Goal: Task Accomplishment & Management: Use online tool/utility

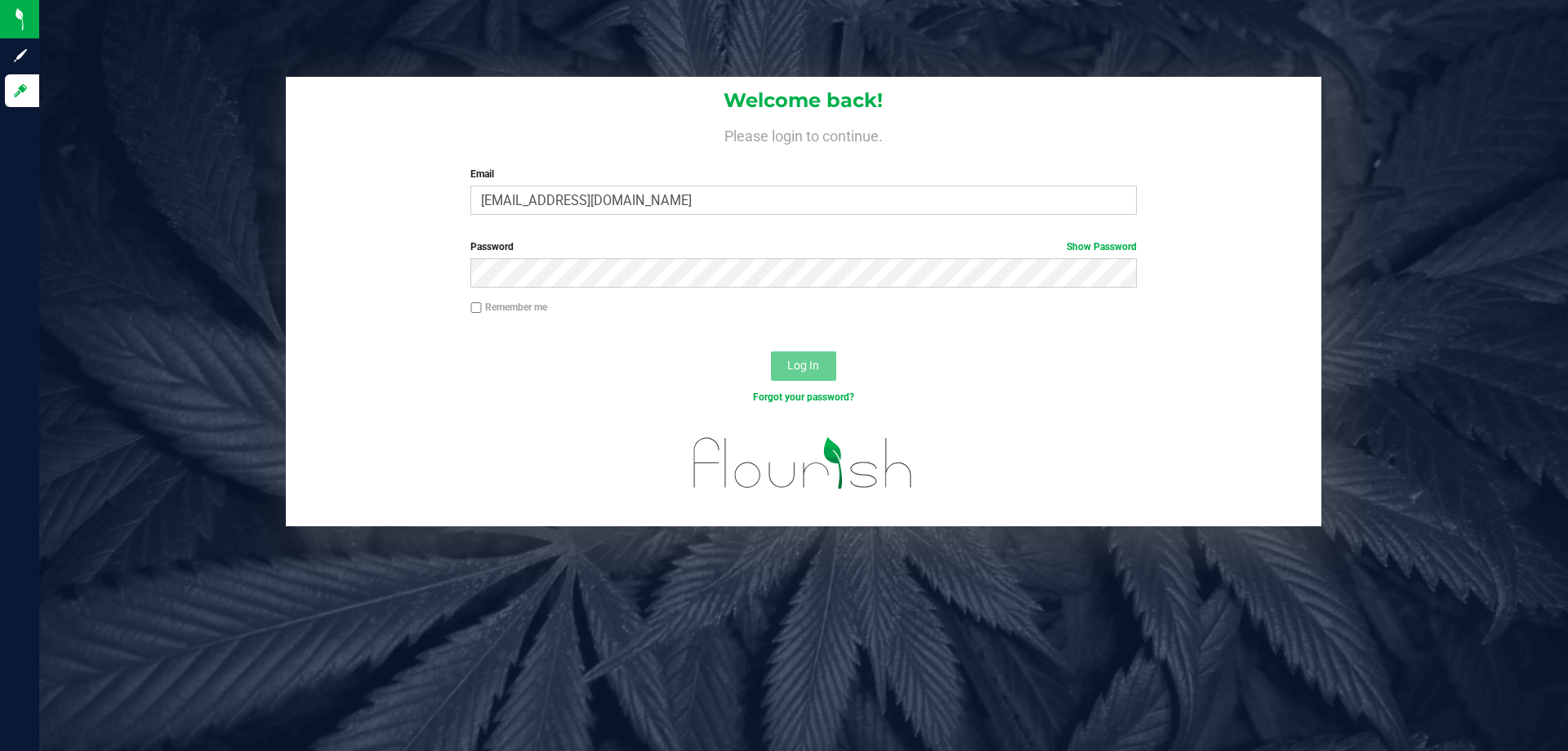
type input "[EMAIL_ADDRESS][DOMAIN_NAME]"
click at [771, 351] on button "Log In" at bounding box center [803, 365] width 65 height 30
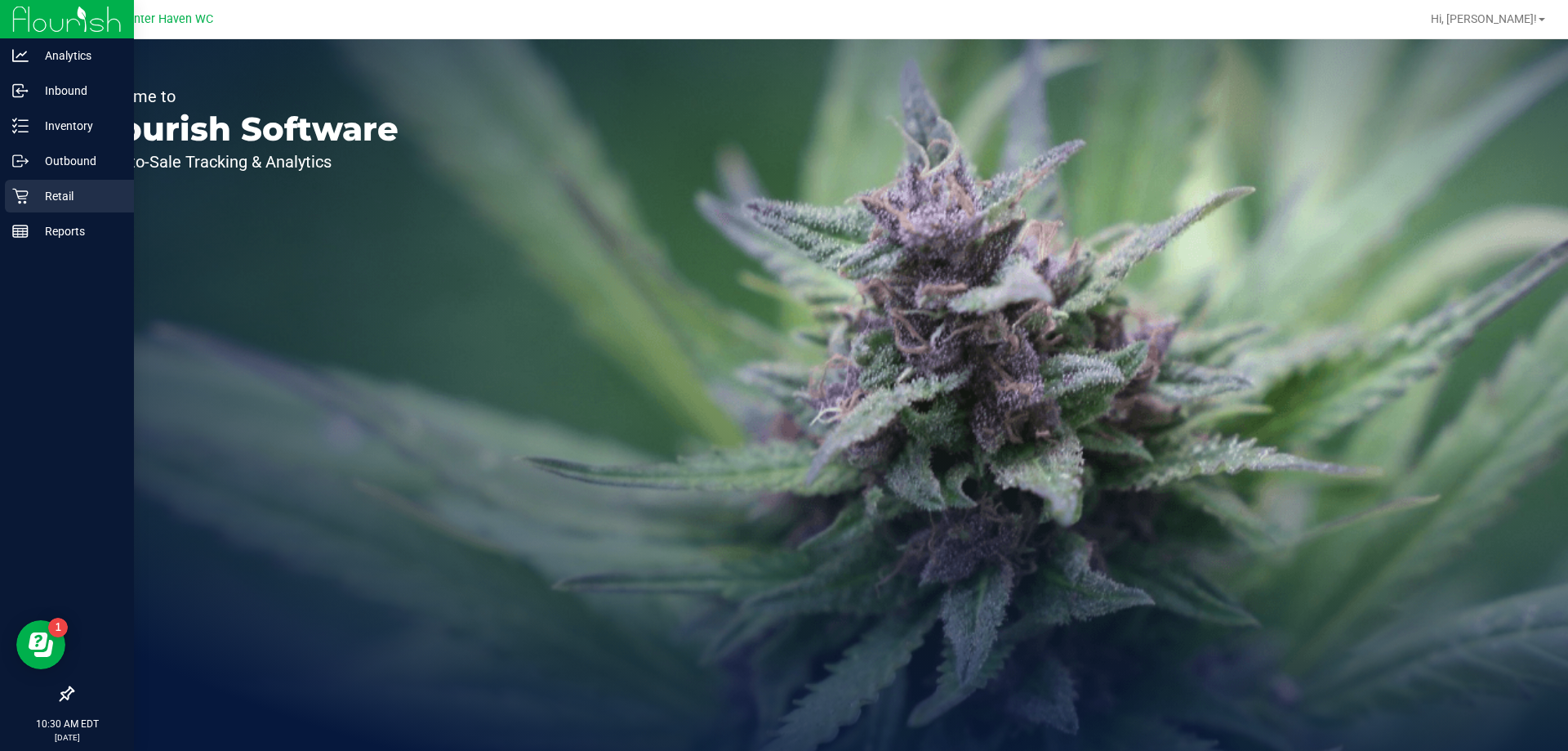
click at [18, 196] on icon at bounding box center [20, 196] width 15 height 15
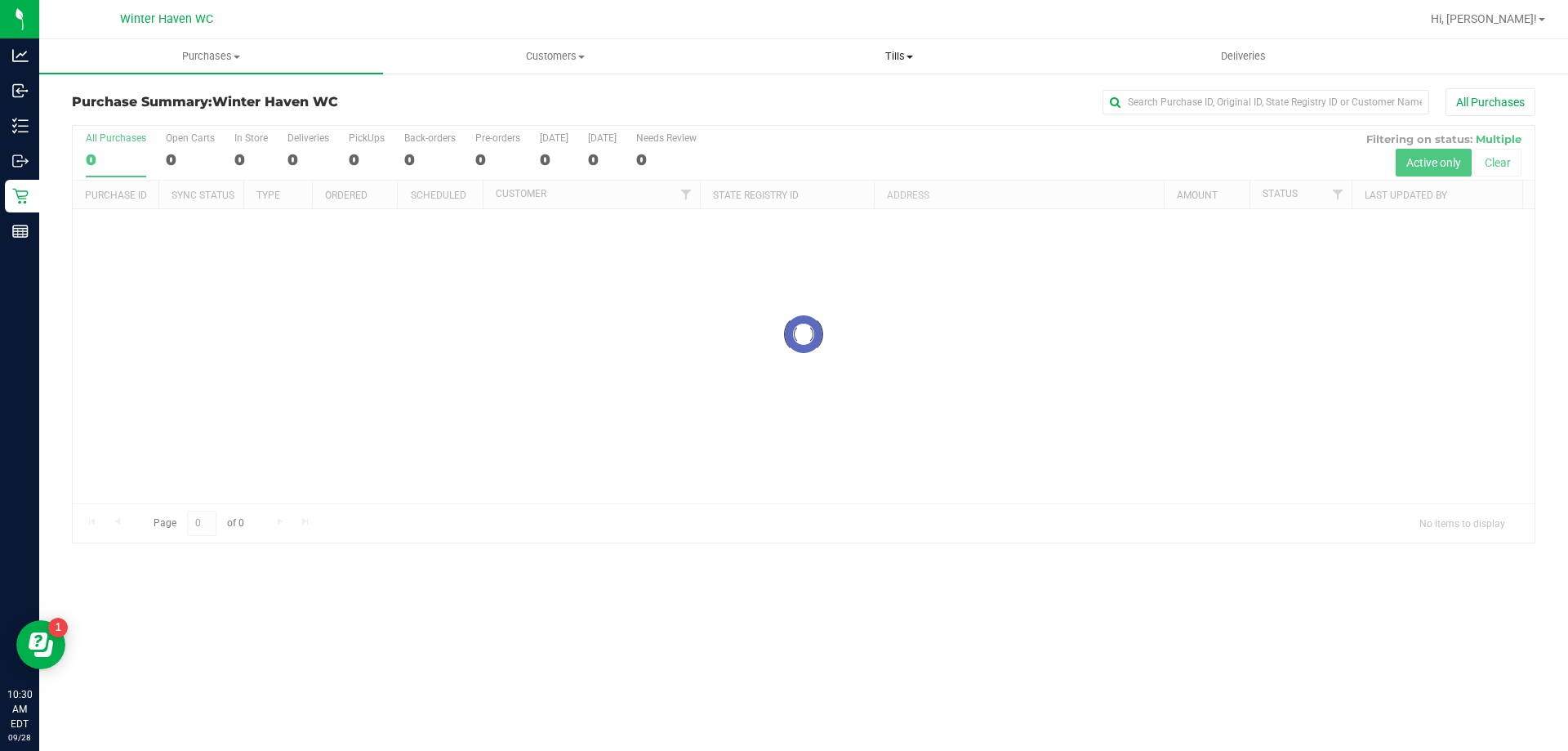
click at [921, 57] on span "Tills" at bounding box center [898, 57] width 342 height 14
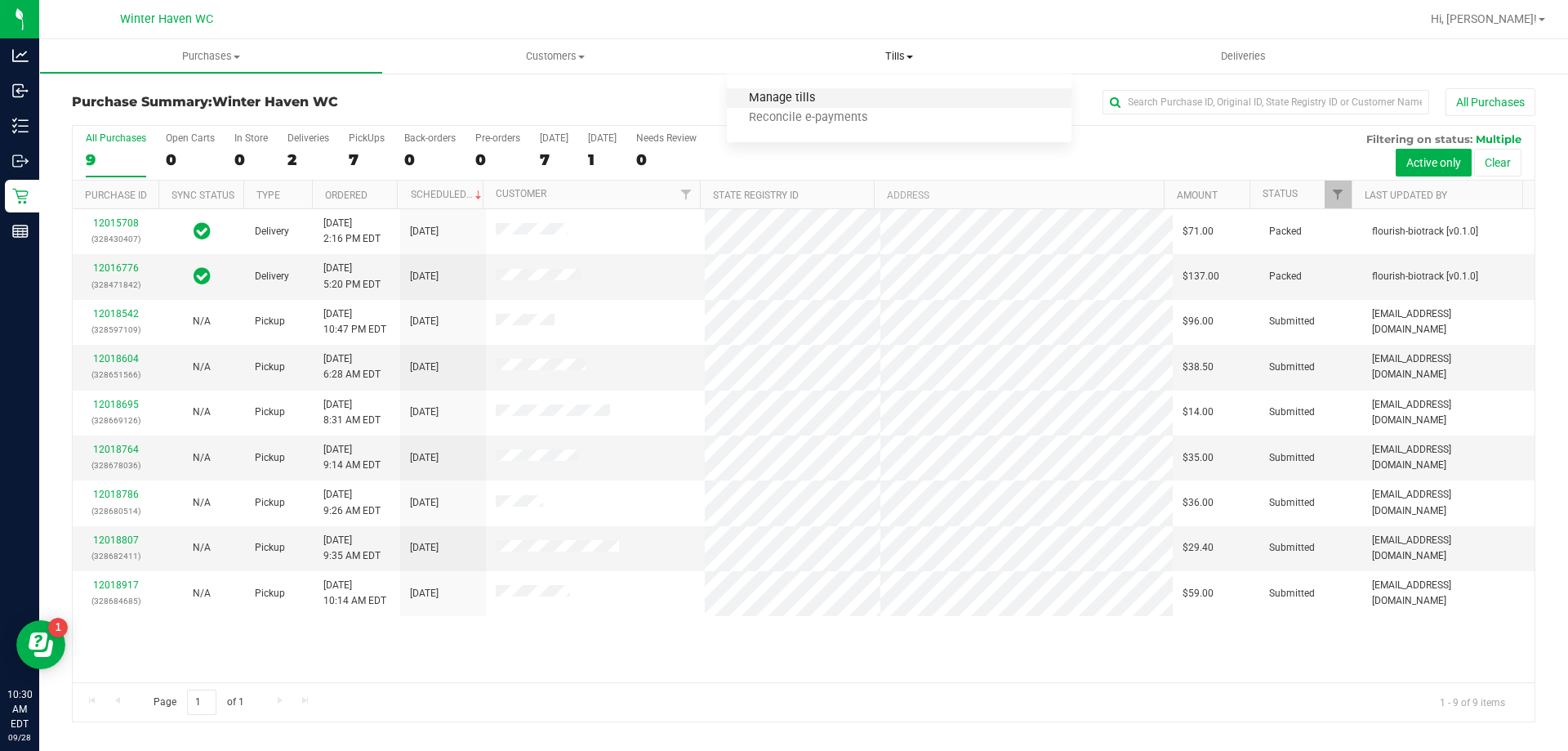
click at [763, 100] on span "Manage tills" at bounding box center [781, 98] width 110 height 13
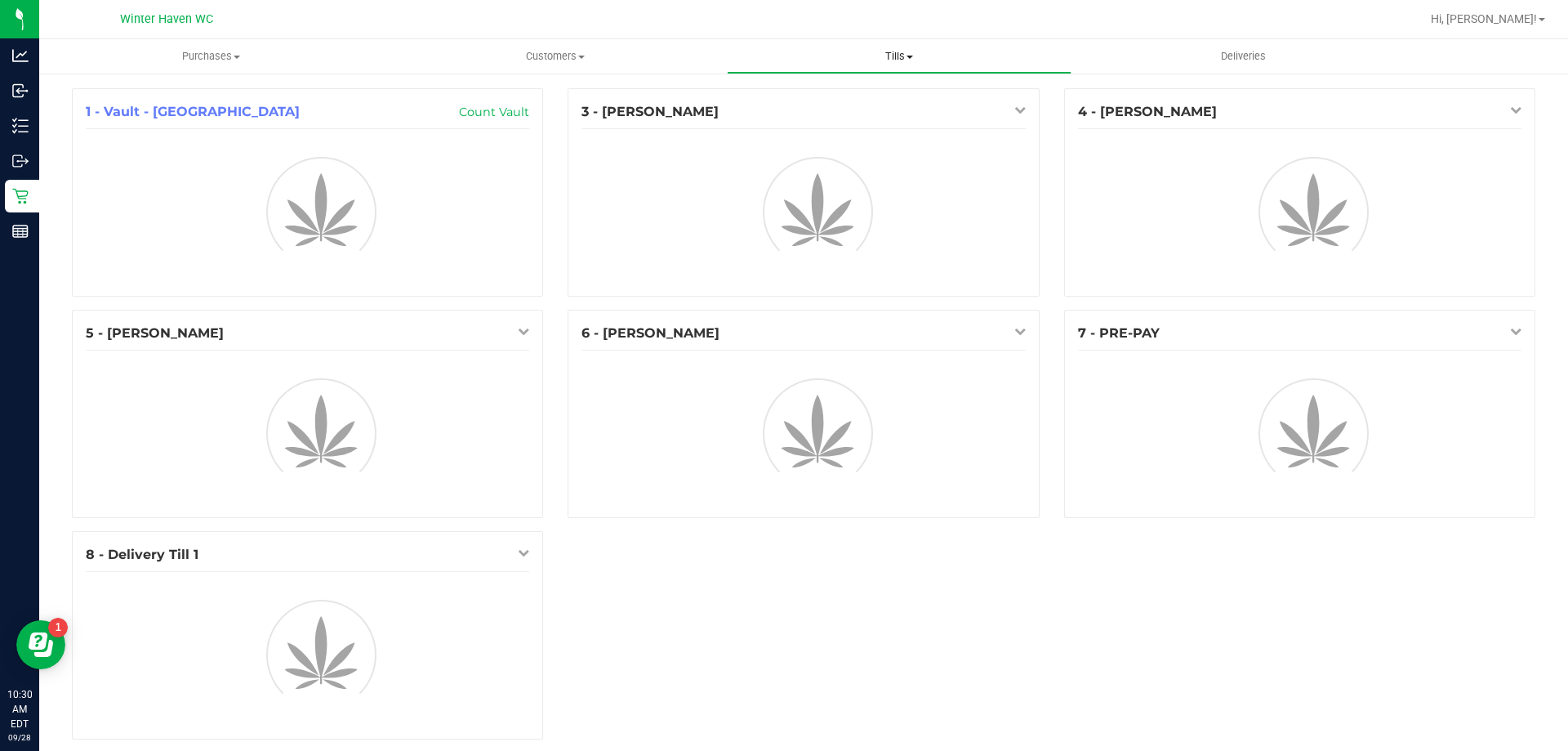
click at [889, 51] on span "Tills" at bounding box center [898, 57] width 342 height 14
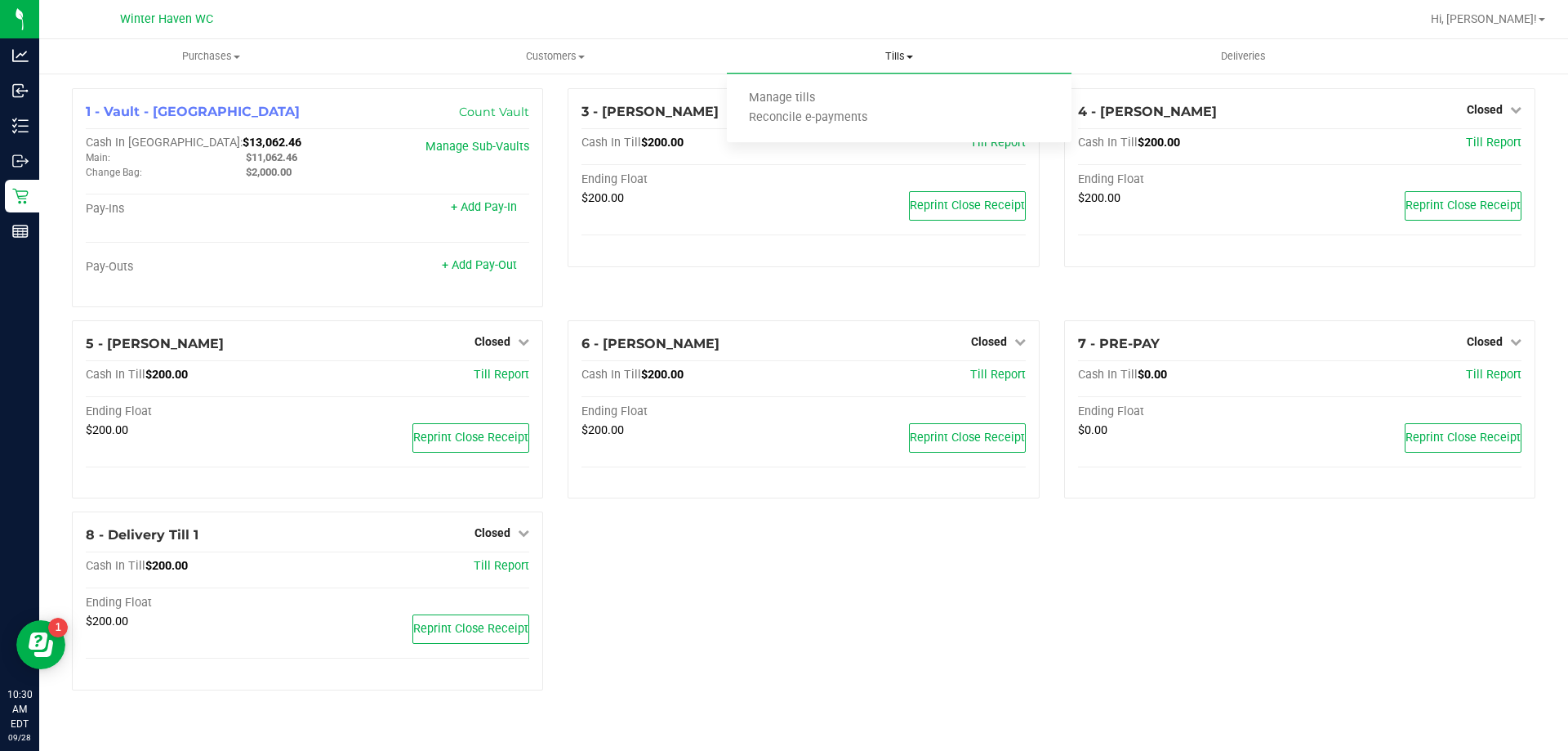
click at [891, 59] on span "Tills" at bounding box center [898, 57] width 344 height 14
click at [1011, 111] on link "Closed" at bounding box center [997, 109] width 55 height 13
click at [998, 141] on link "Open Till" at bounding box center [989, 144] width 43 height 13
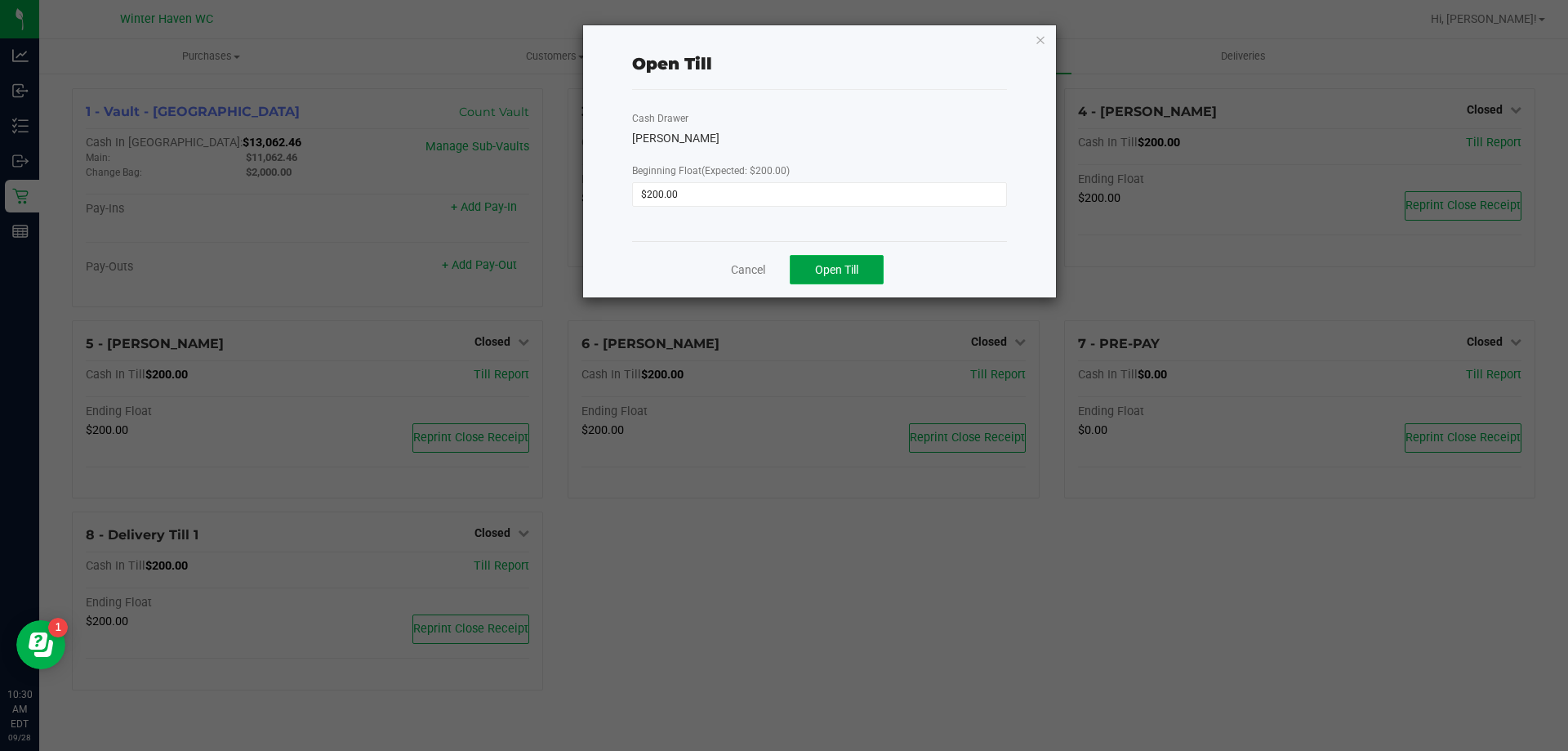
click at [843, 257] on button "Open Till" at bounding box center [836, 269] width 94 height 30
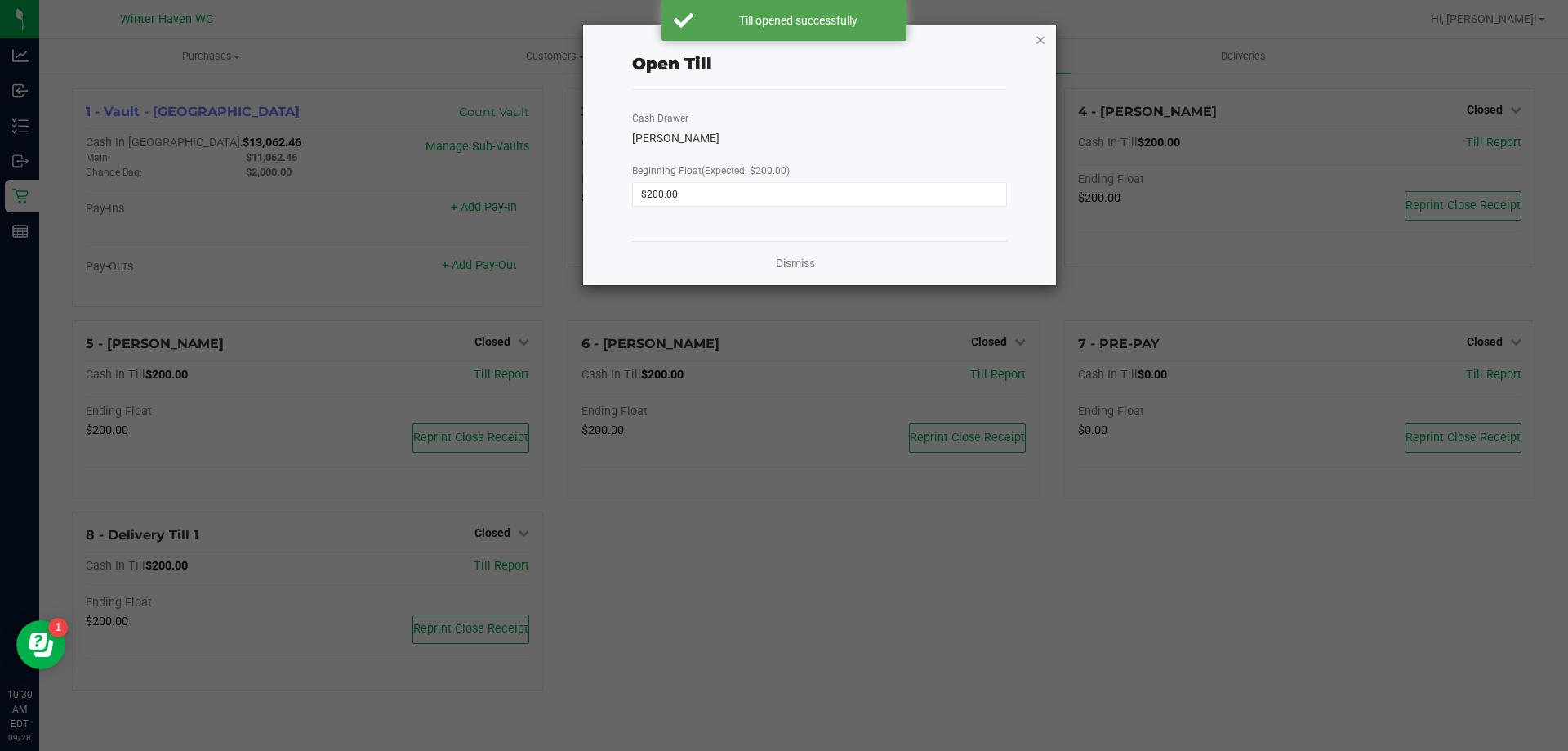
click at [1041, 39] on icon "button" at bounding box center [1040, 39] width 12 height 20
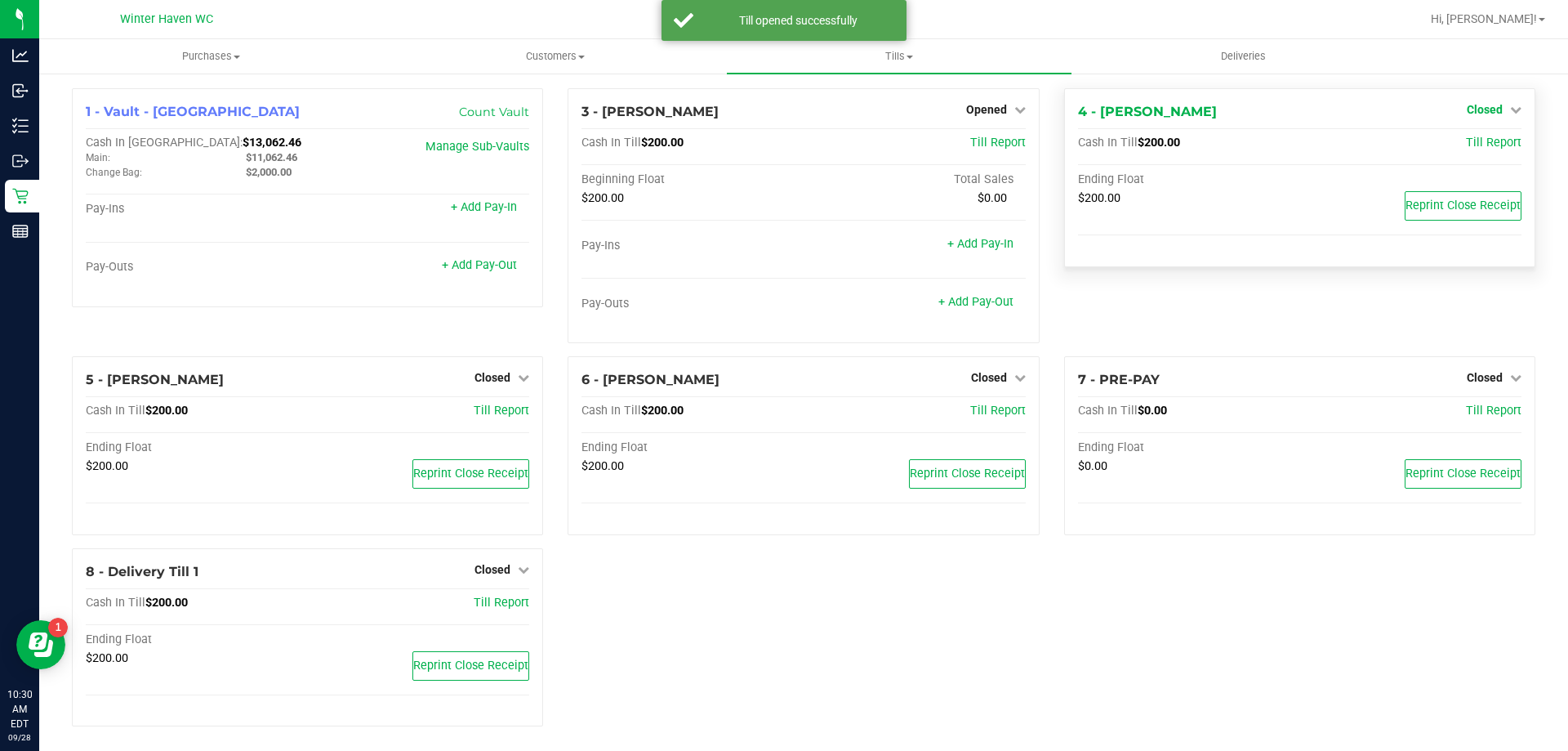
click at [1510, 114] on icon at bounding box center [1515, 109] width 12 height 12
click at [1475, 151] on link "Open Till" at bounding box center [1485, 144] width 43 height 13
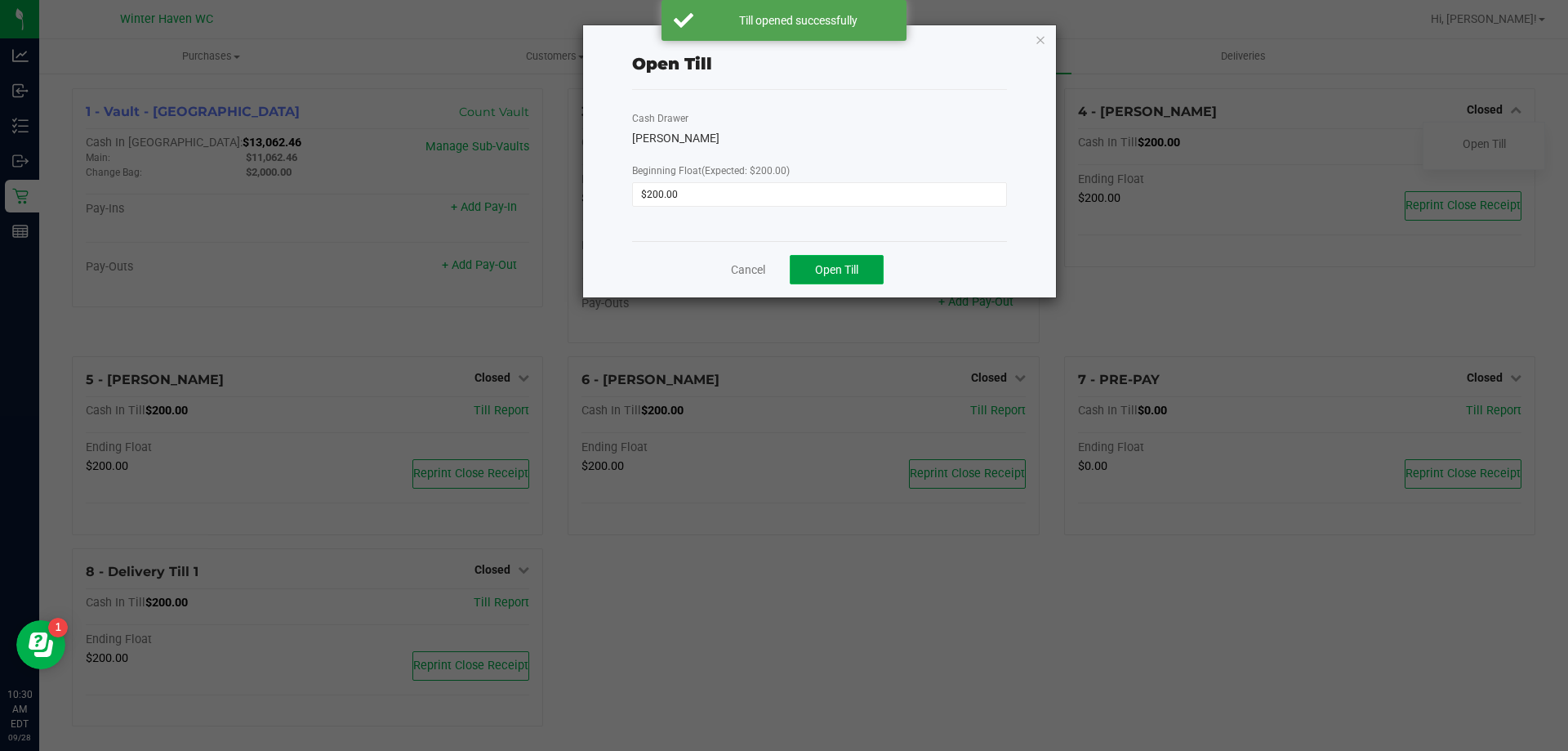
click at [829, 264] on span "Open Till" at bounding box center [837, 269] width 43 height 13
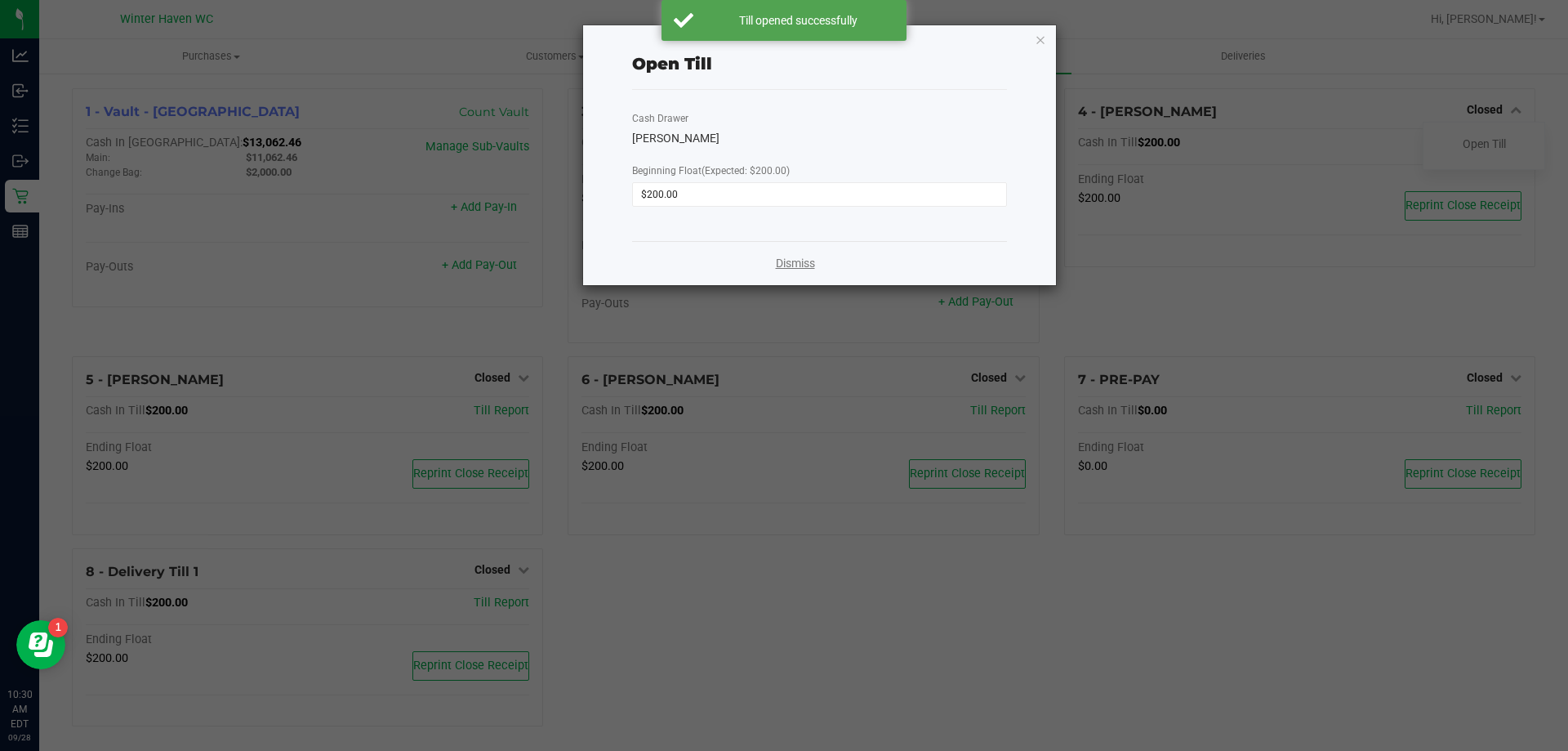
click at [802, 262] on link "Dismiss" at bounding box center [796, 263] width 39 height 17
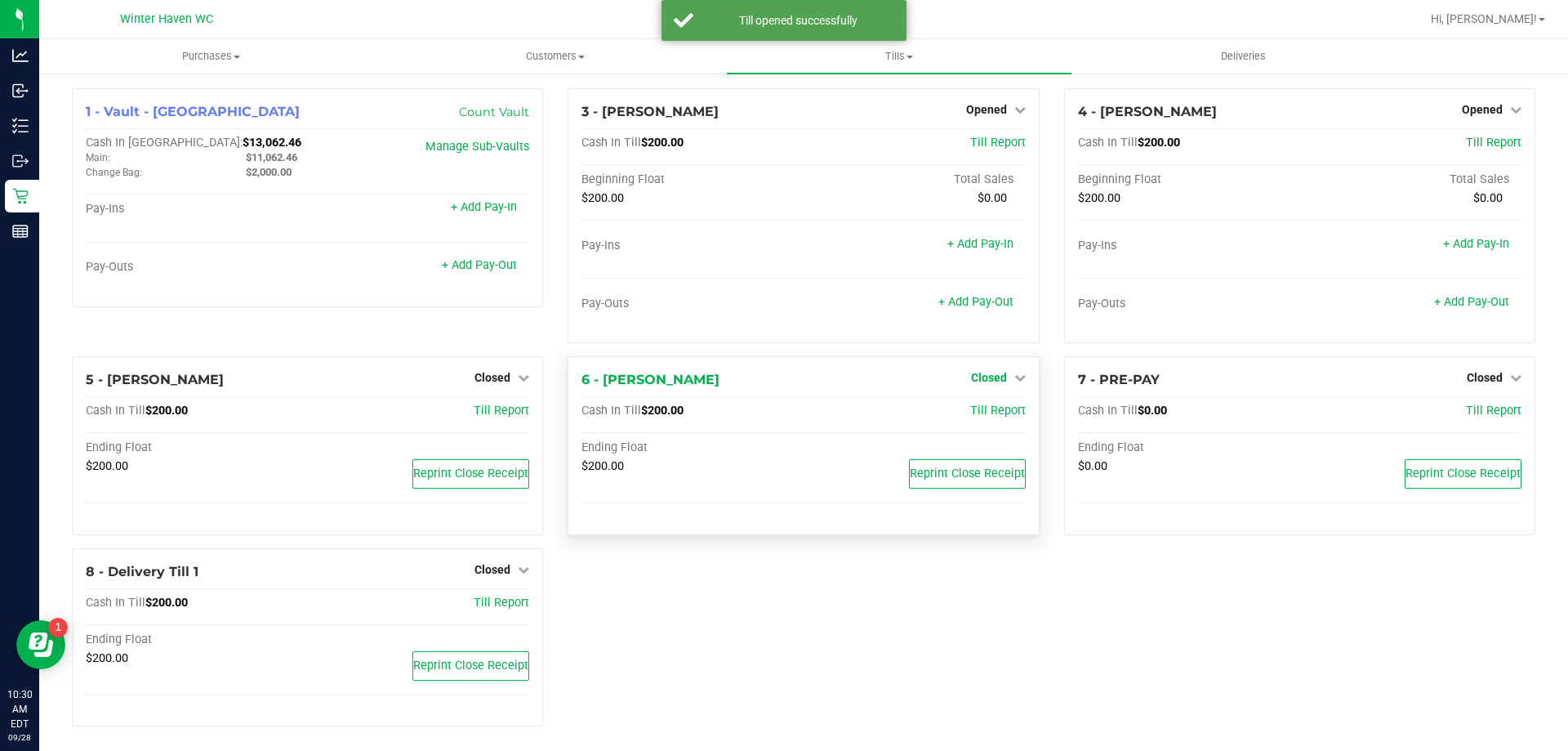
click at [986, 374] on span "Closed" at bounding box center [989, 377] width 36 height 13
click at [980, 406] on link "Open Till" at bounding box center [989, 412] width 43 height 13
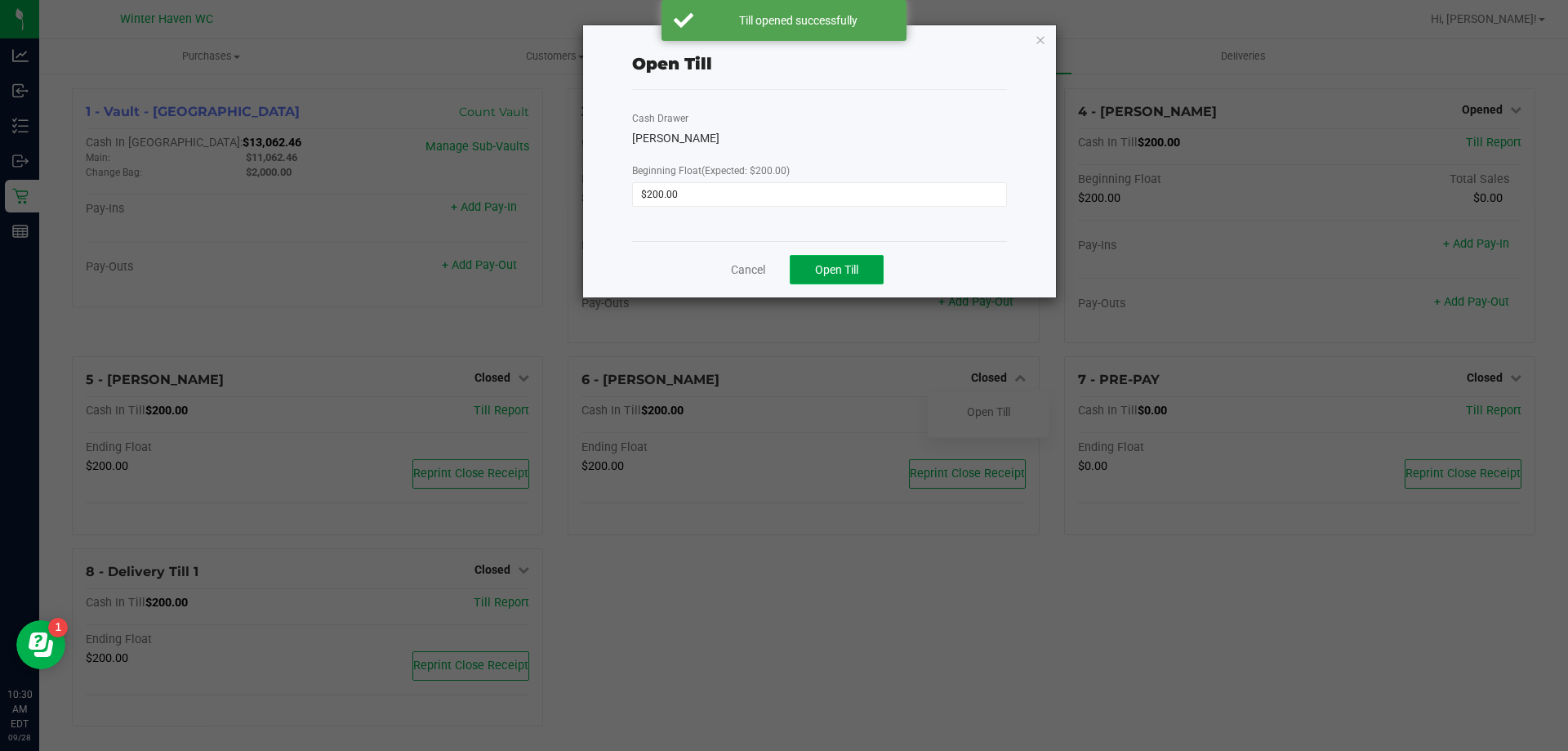
click at [852, 274] on span "Open Till" at bounding box center [837, 269] width 43 height 13
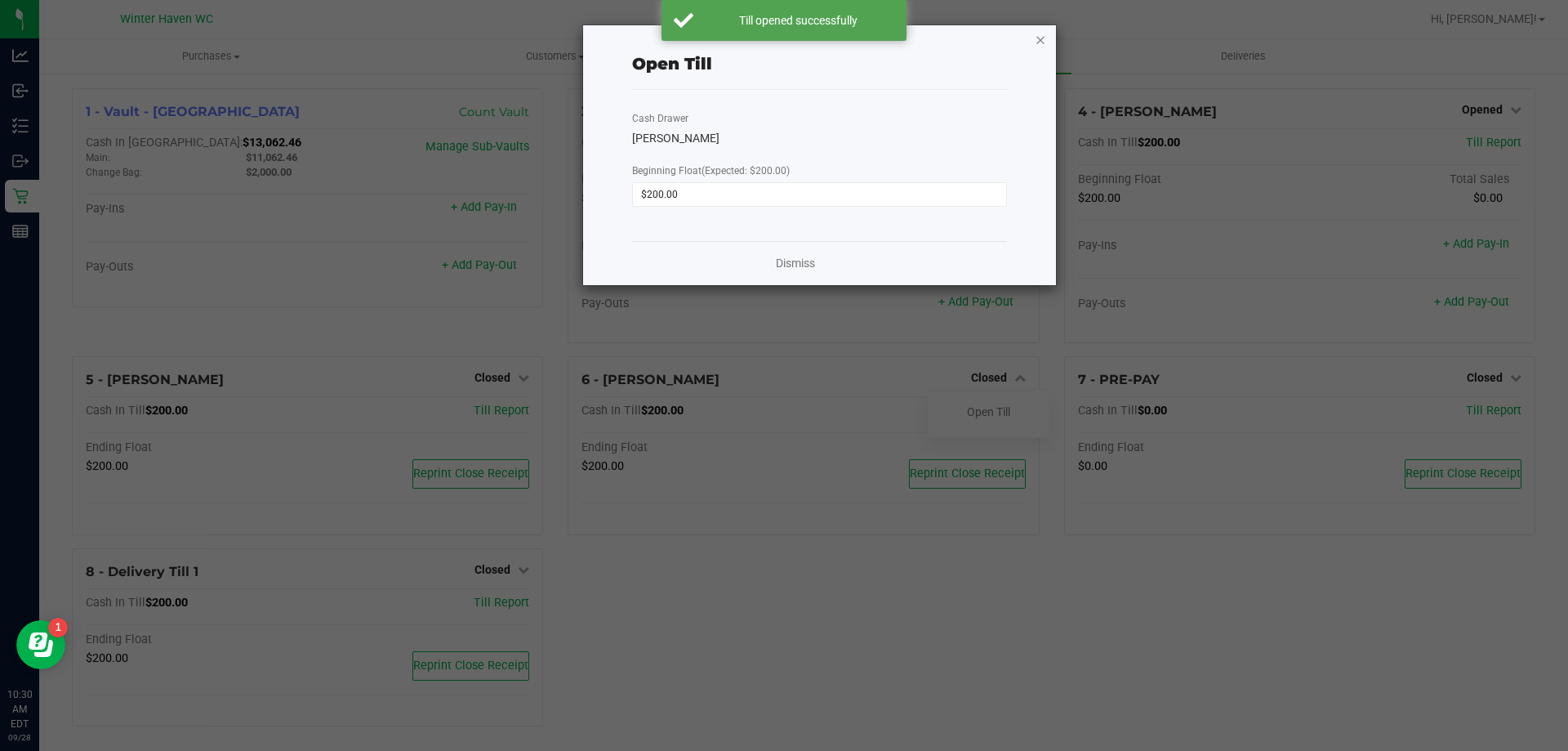
click at [1041, 41] on icon "button" at bounding box center [1040, 39] width 12 height 20
